Goal: Transaction & Acquisition: Purchase product/service

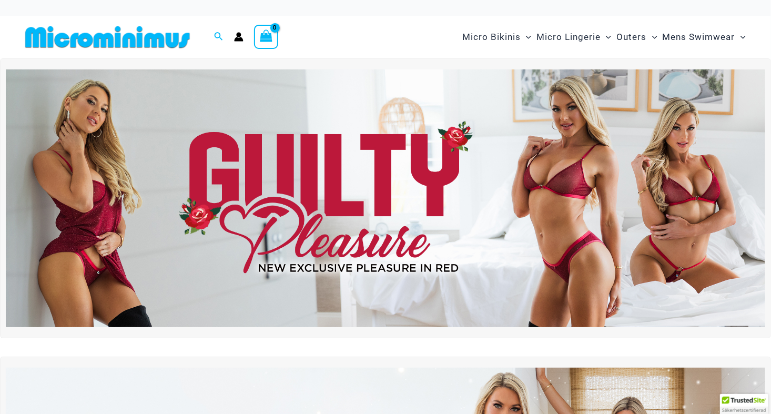
click at [509, 177] on img at bounding box center [386, 198] width 760 height 258
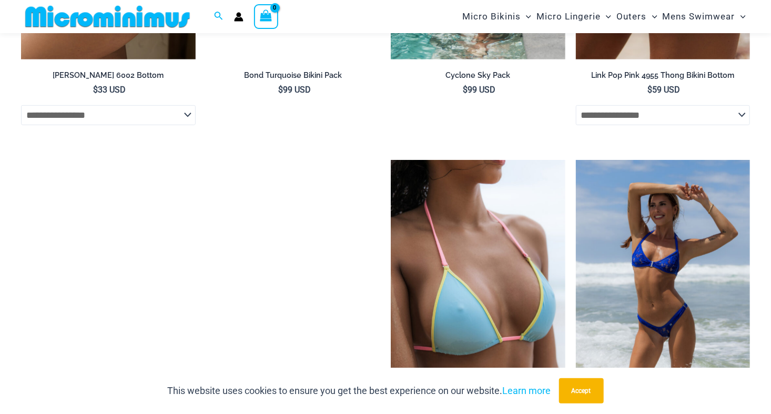
scroll to position [2262, 0]
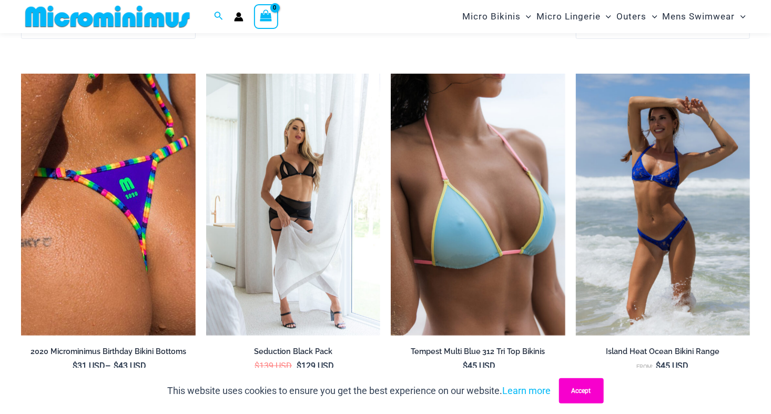
click at [595, 392] on button "Accept" at bounding box center [581, 390] width 45 height 25
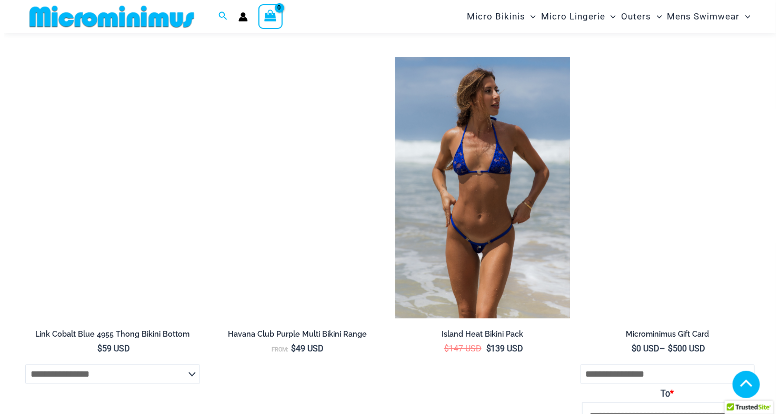
scroll to position [3400, 0]
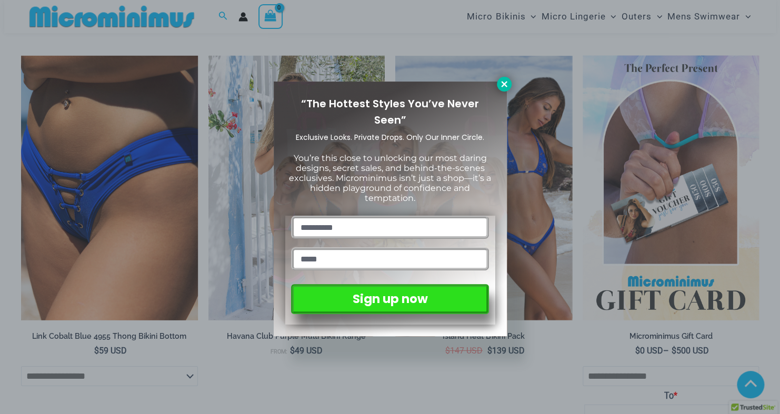
click at [503, 82] on icon at bounding box center [503, 83] width 9 height 9
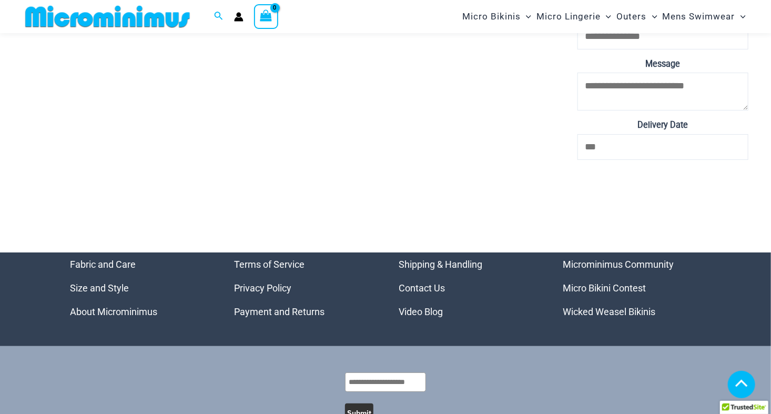
scroll to position [3880, 0]
